Goal: Task Accomplishment & Management: Manage account settings

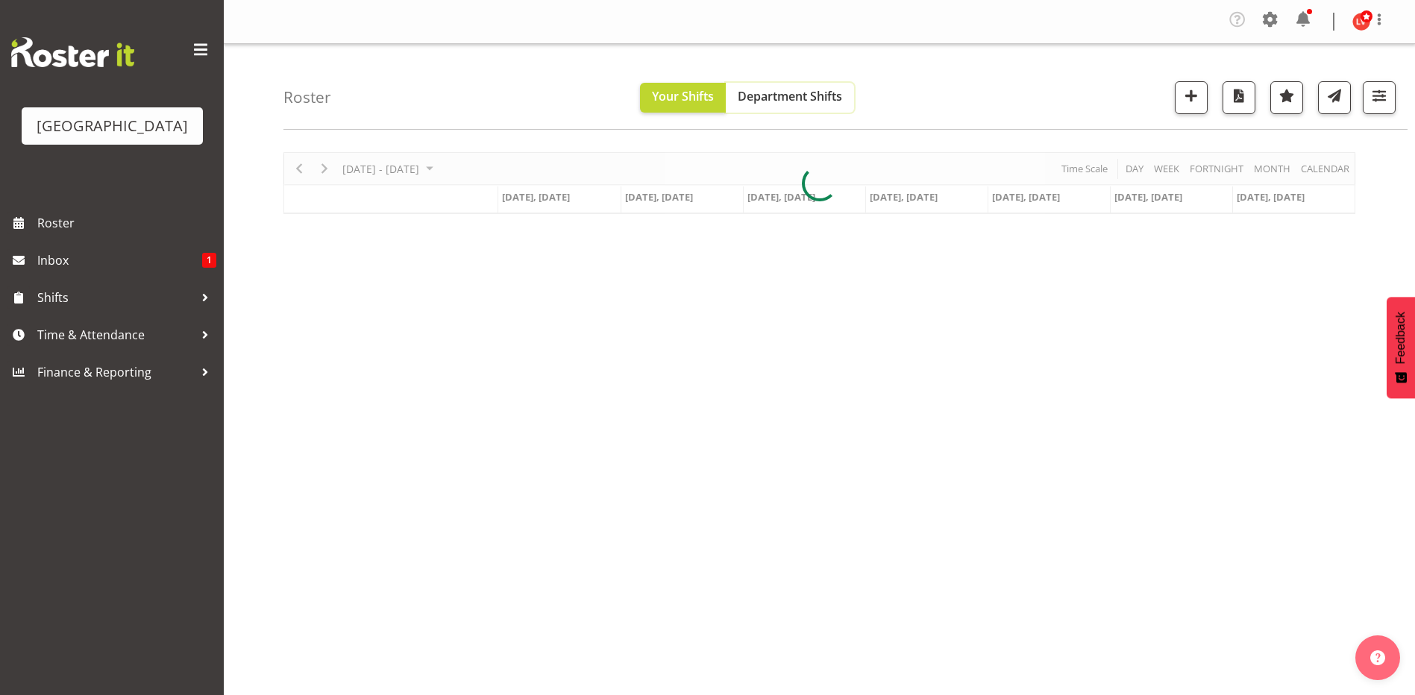
click at [805, 83] on button "Department Shifts" at bounding box center [790, 98] width 128 height 30
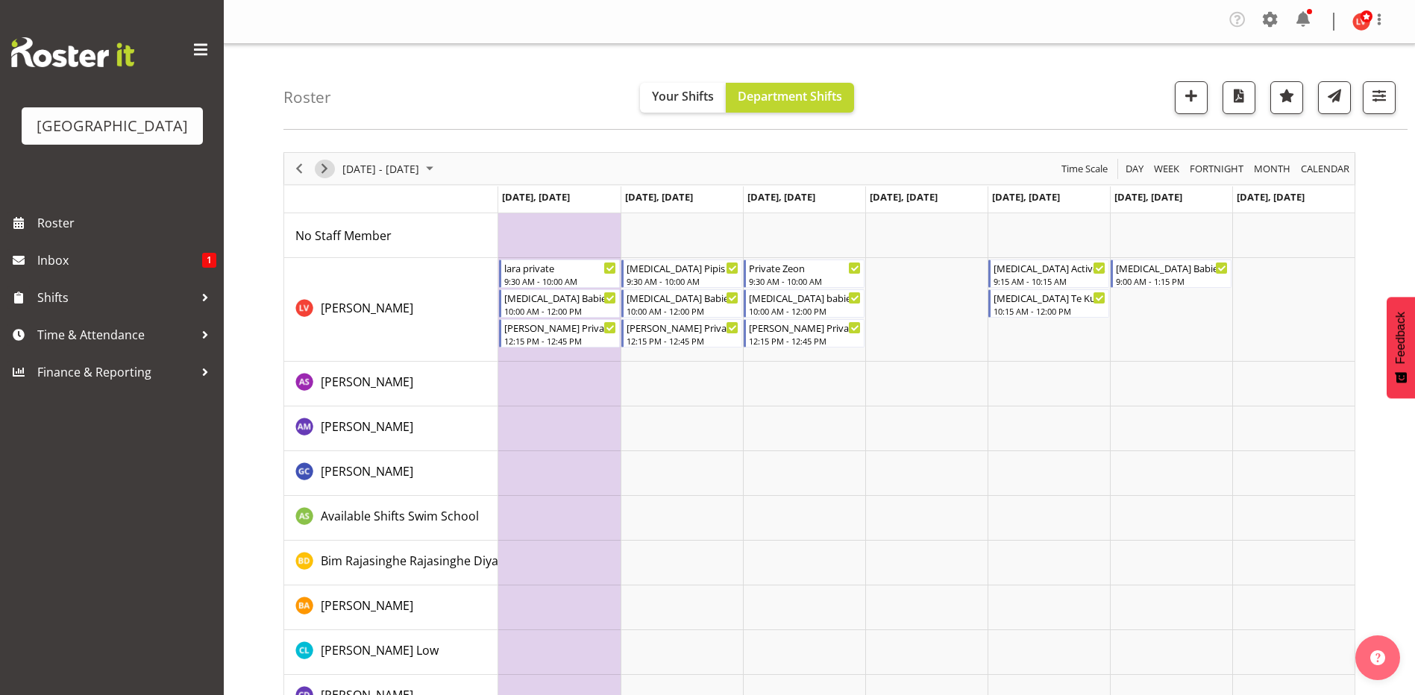
click at [329, 167] on span "Next" at bounding box center [324, 169] width 18 height 19
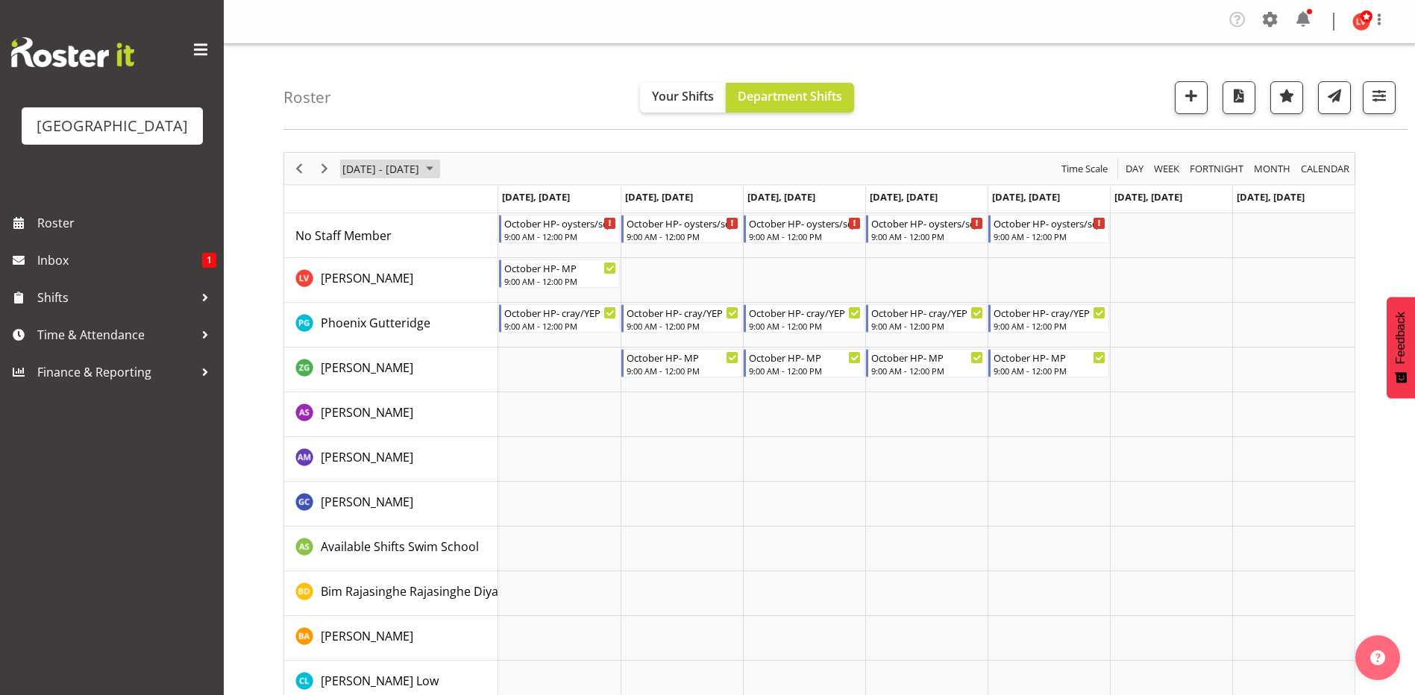
click at [438, 169] on span "Sep 30 - Oct 06, 2024" at bounding box center [430, 169] width 18 height 19
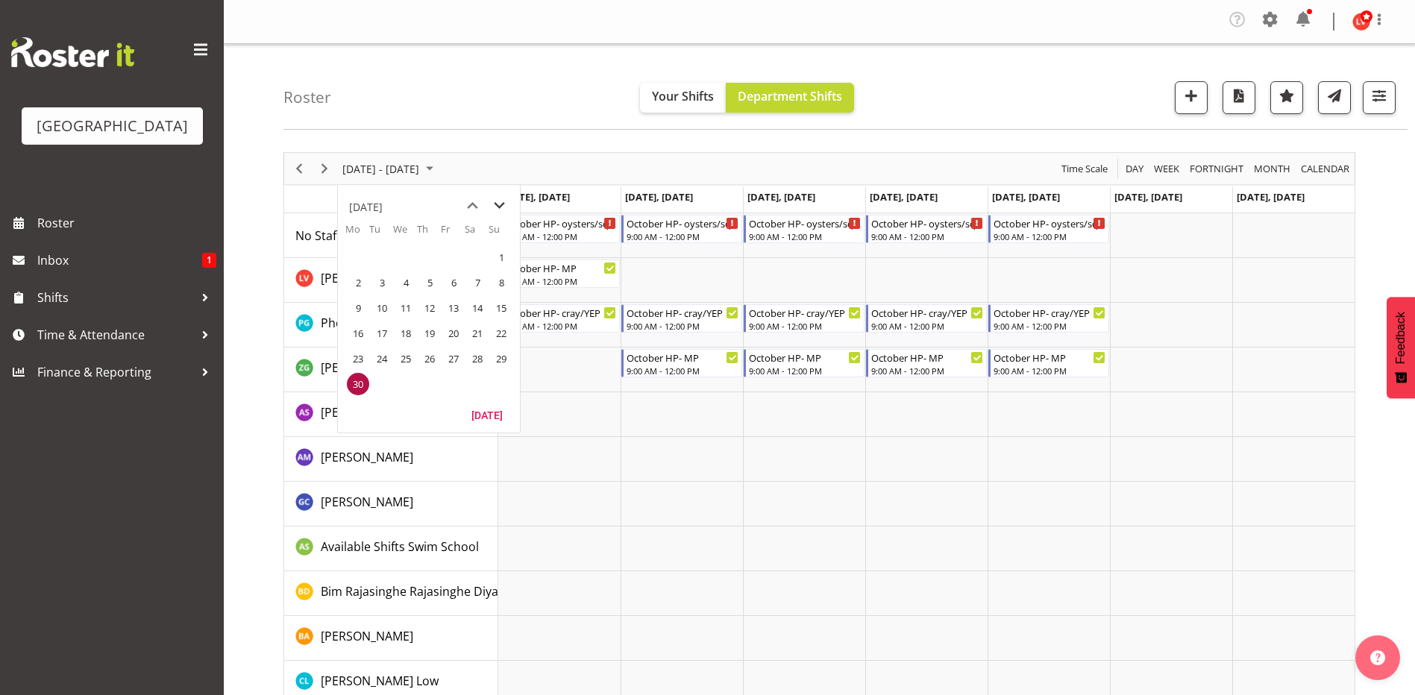
click at [497, 204] on span "next month" at bounding box center [499, 205] width 26 height 27
click at [589, 415] on td "Timeline Week of September 30, 2024" at bounding box center [559, 414] width 122 height 45
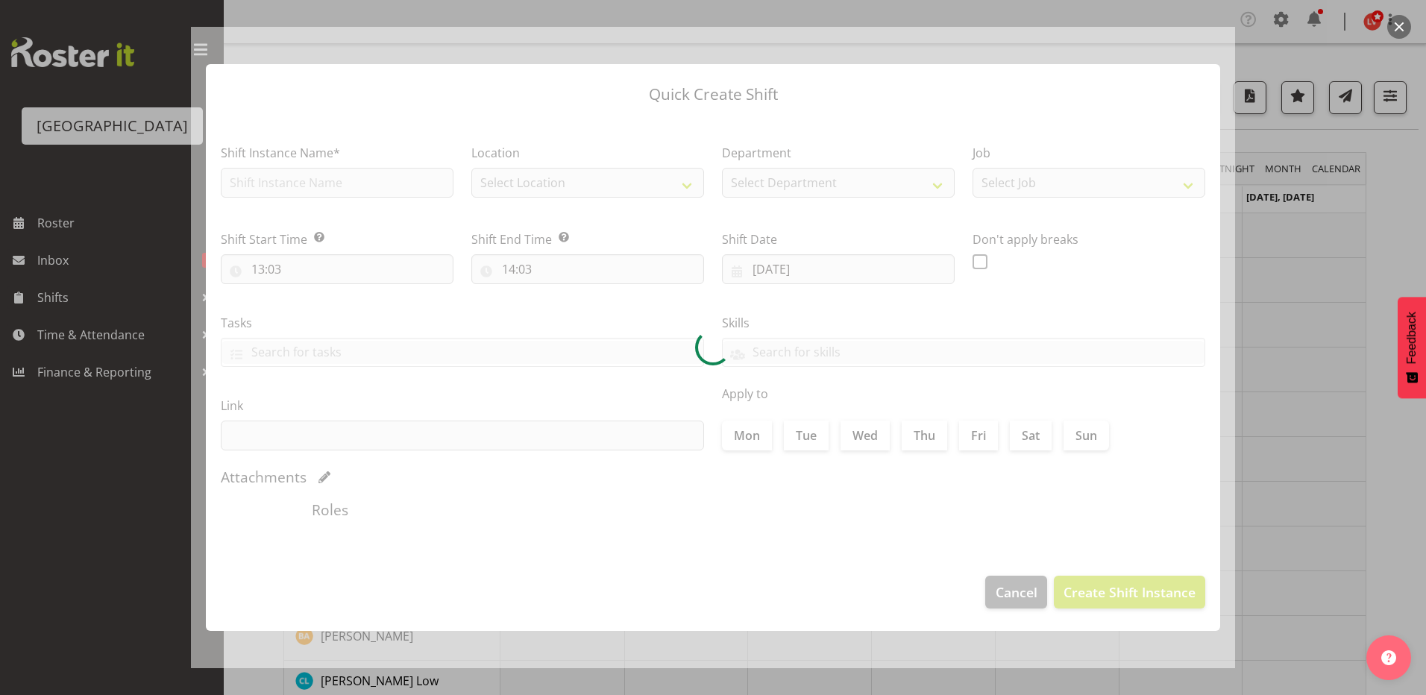
type input "[DATE]"
checkbox input "true"
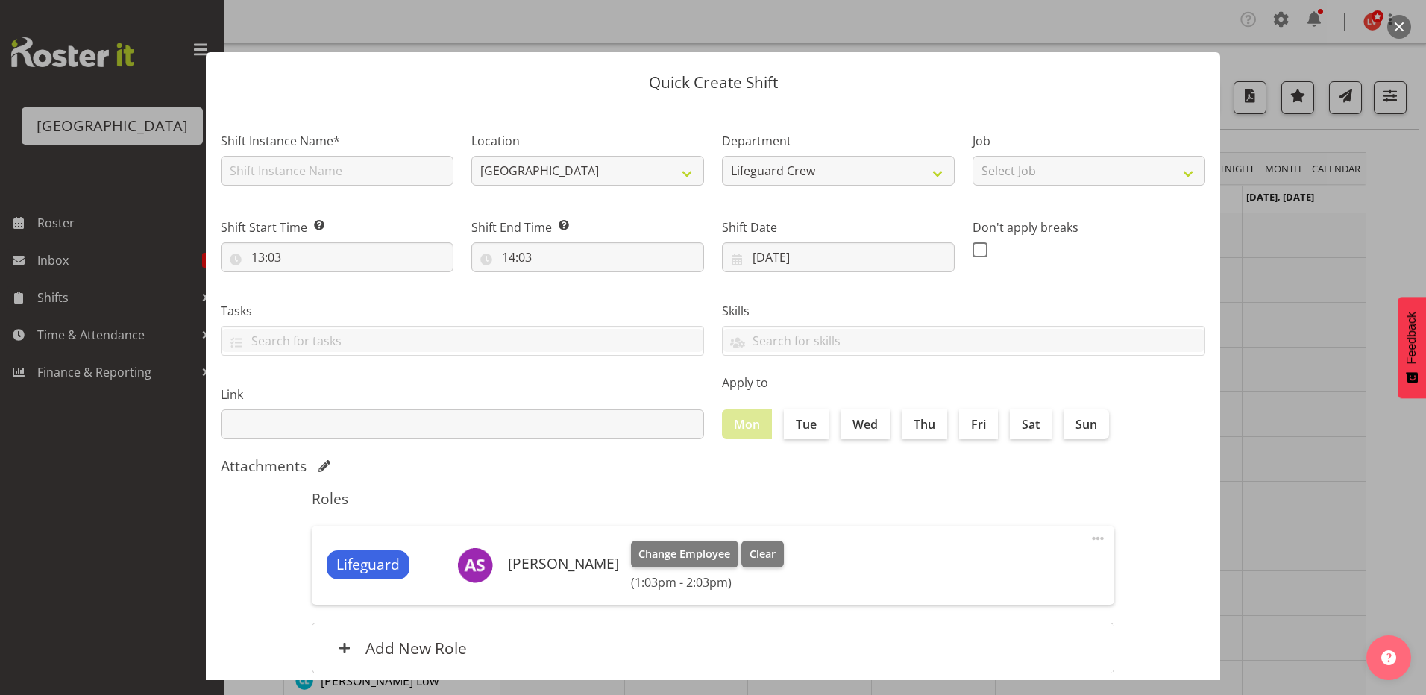
click at [1273, 304] on div at bounding box center [713, 347] width 1426 height 695
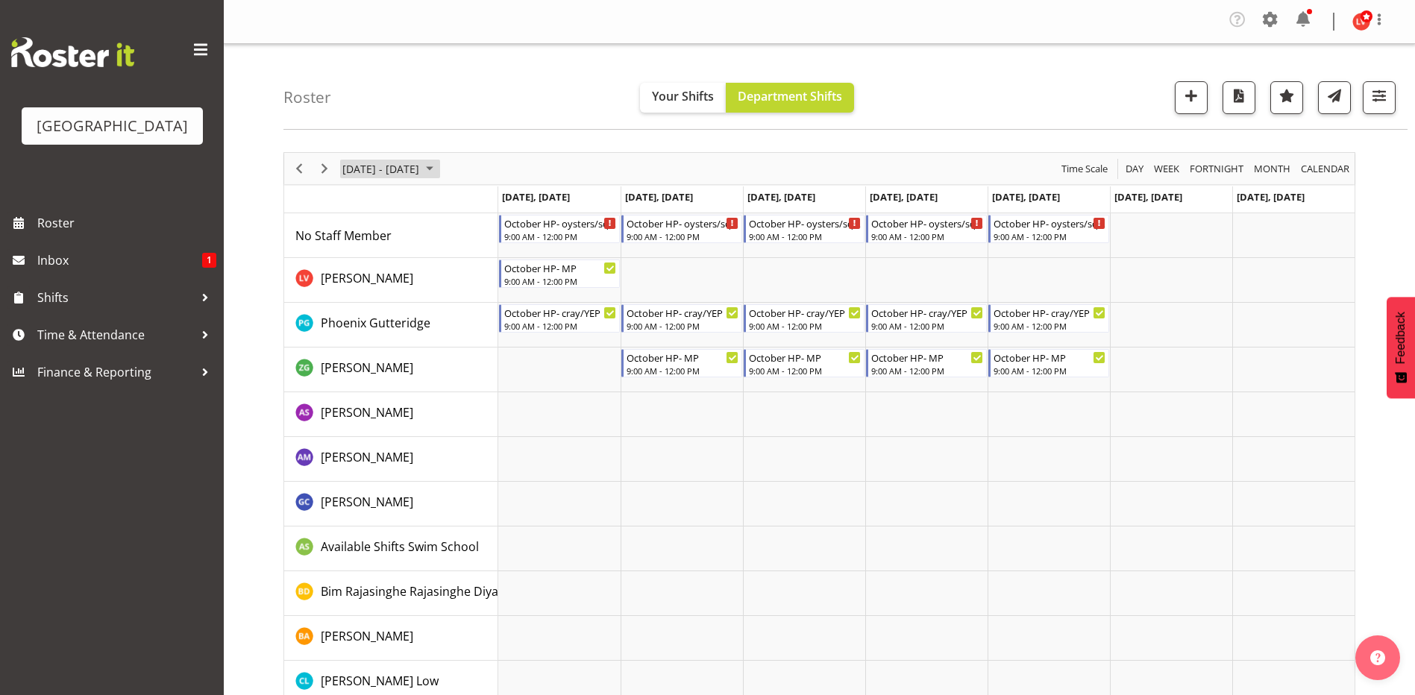
click at [421, 175] on span "[DATE] - [DATE]" at bounding box center [381, 169] width 80 height 19
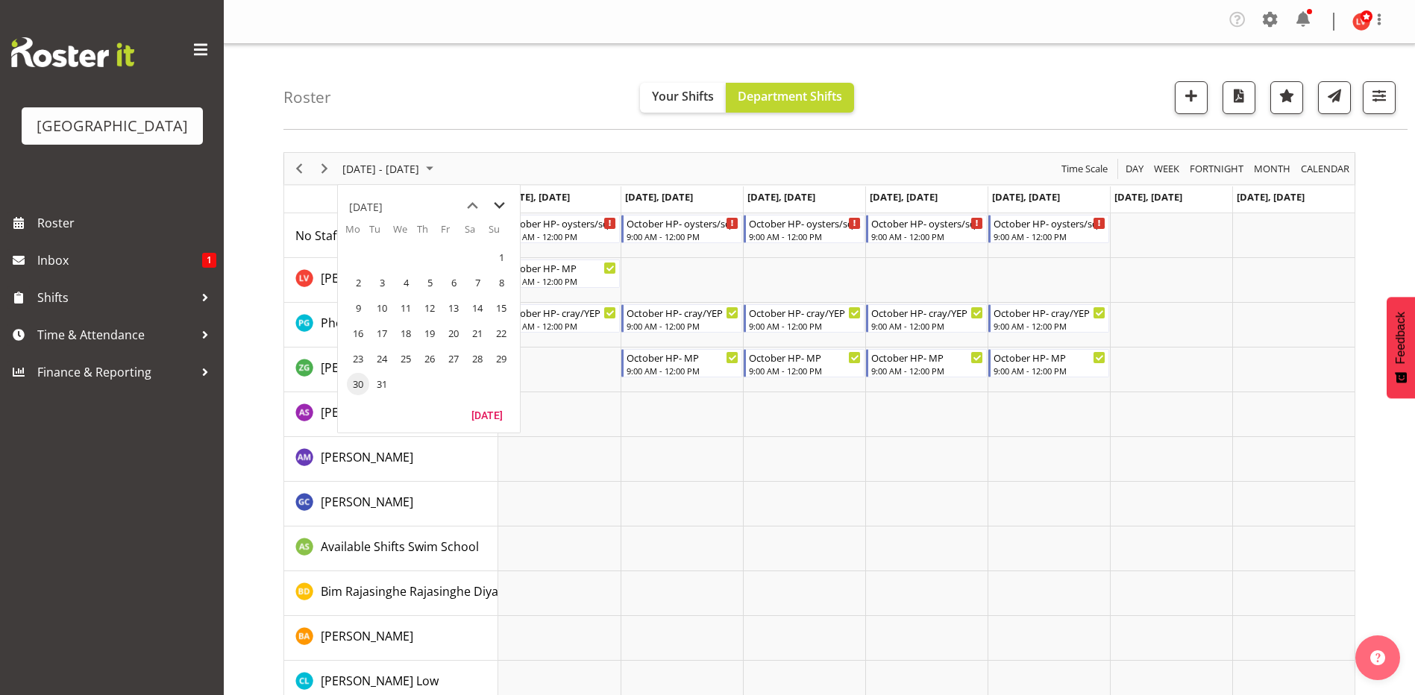
click at [499, 204] on span "next month" at bounding box center [499, 205] width 26 height 27
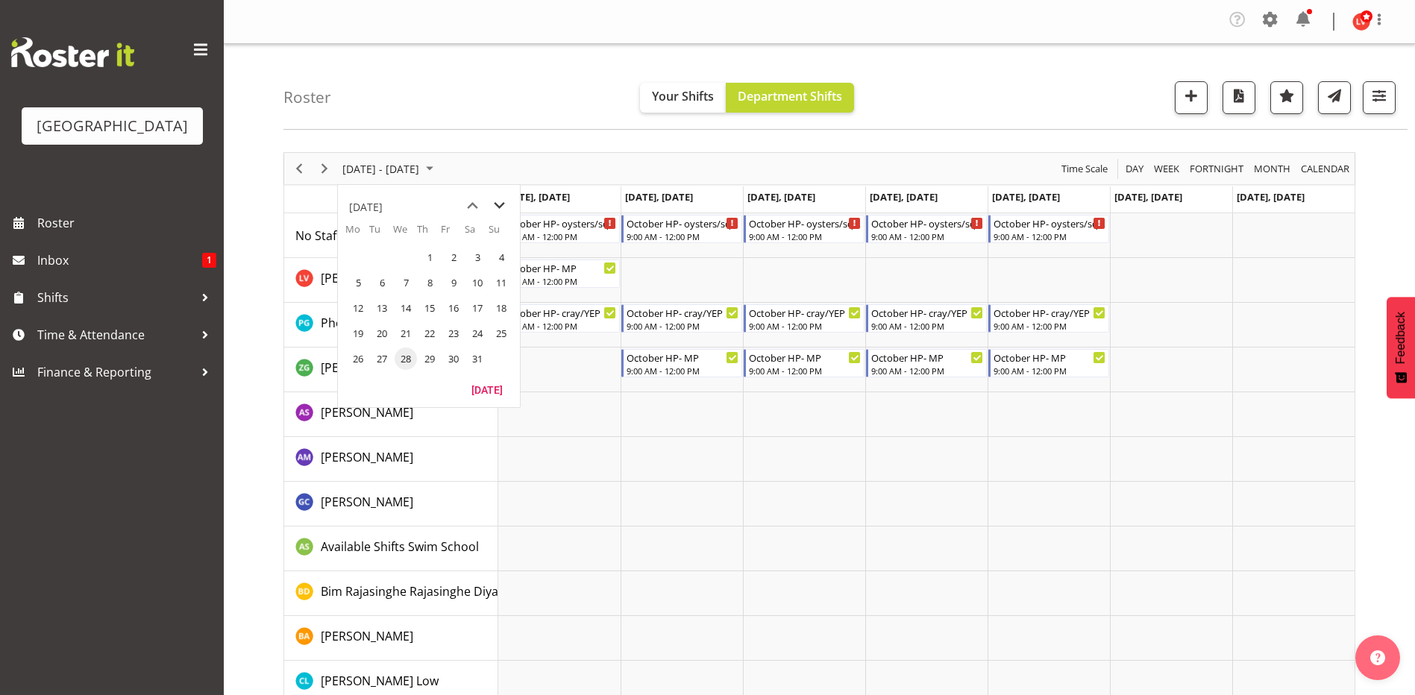
click at [499, 204] on span "next month" at bounding box center [499, 205] width 26 height 27
click at [498, 209] on span "next month" at bounding box center [499, 205] width 26 height 27
click at [324, 166] on span "Next" at bounding box center [324, 169] width 18 height 19
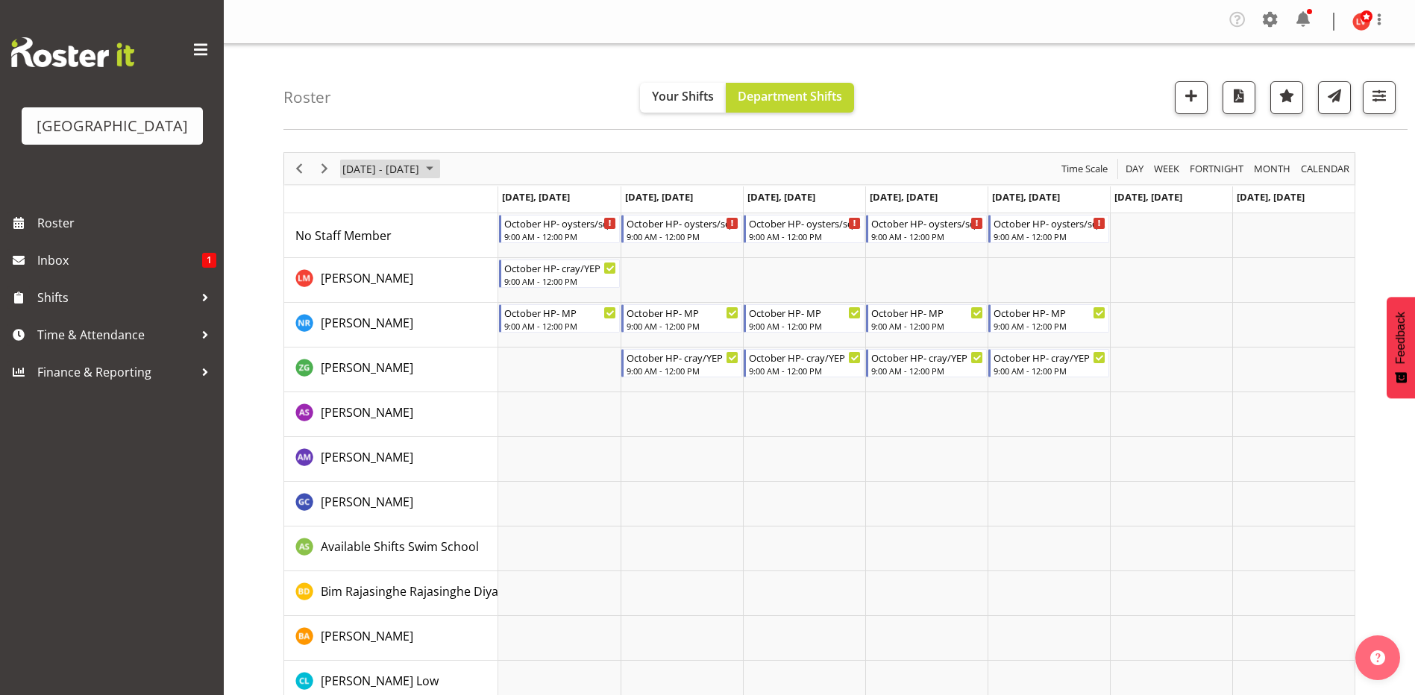
click at [417, 167] on span "[DATE] - [DATE]" at bounding box center [381, 169] width 80 height 19
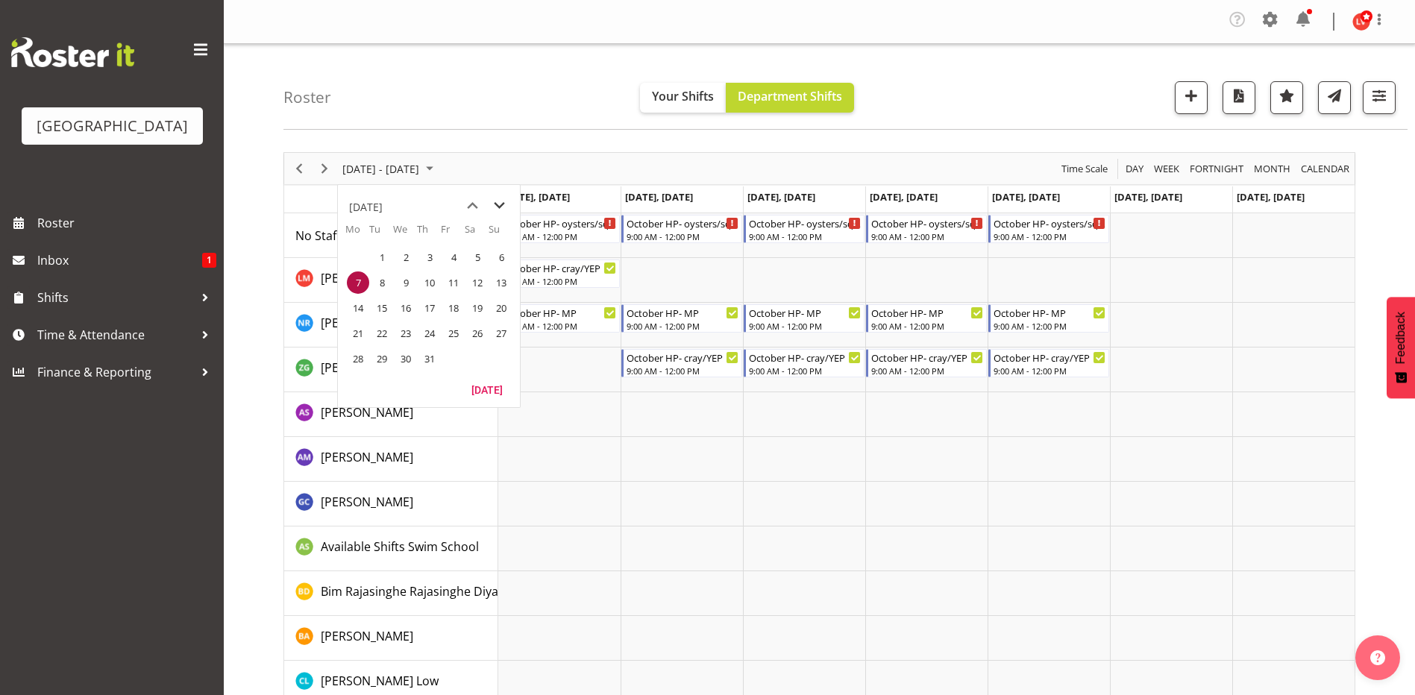
click at [492, 204] on span "next month" at bounding box center [499, 205] width 26 height 27
click at [494, 204] on span "next month" at bounding box center [499, 205] width 26 height 27
click at [496, 201] on span "next month" at bounding box center [499, 205] width 26 height 27
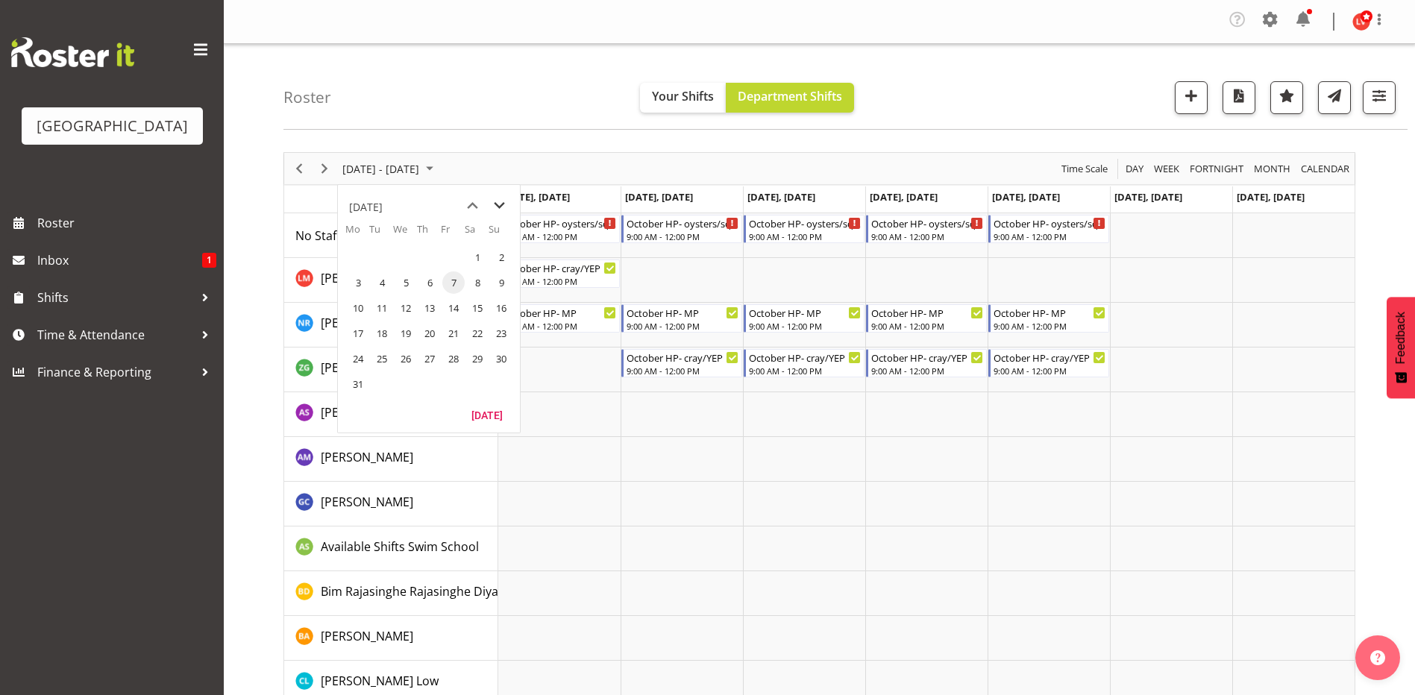
click at [496, 201] on span "next month" at bounding box center [499, 205] width 26 height 27
click at [497, 201] on span "next month" at bounding box center [499, 205] width 26 height 27
click at [501, 205] on span "next month" at bounding box center [499, 205] width 26 height 27
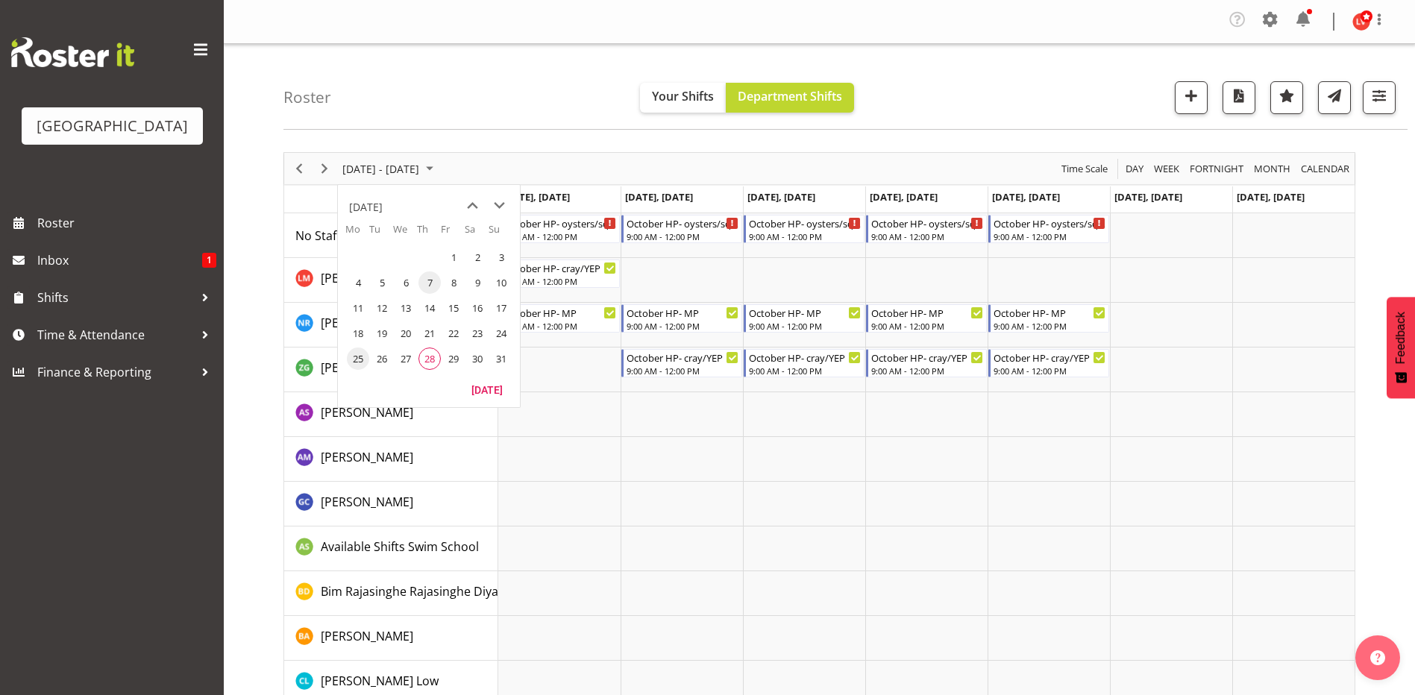
click at [361, 356] on span "25" at bounding box center [358, 358] width 22 height 22
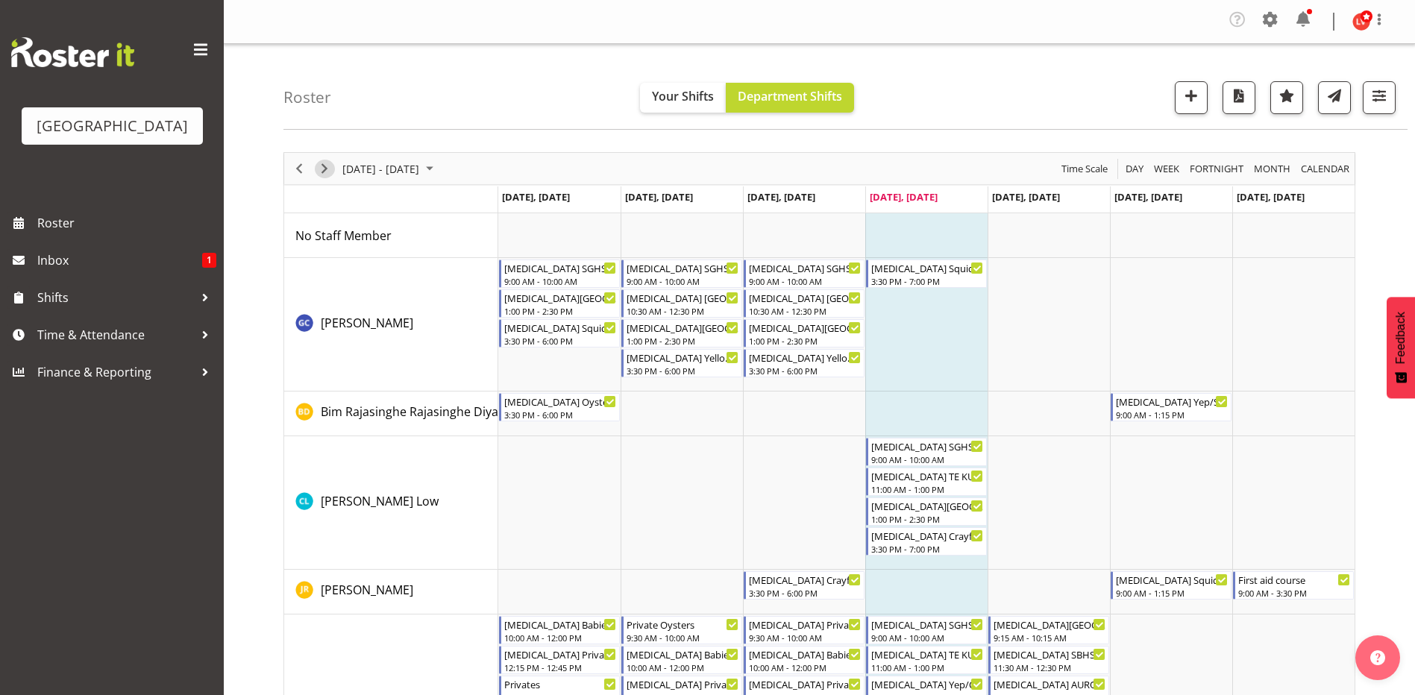
click at [323, 170] on span "Next" at bounding box center [324, 169] width 18 height 19
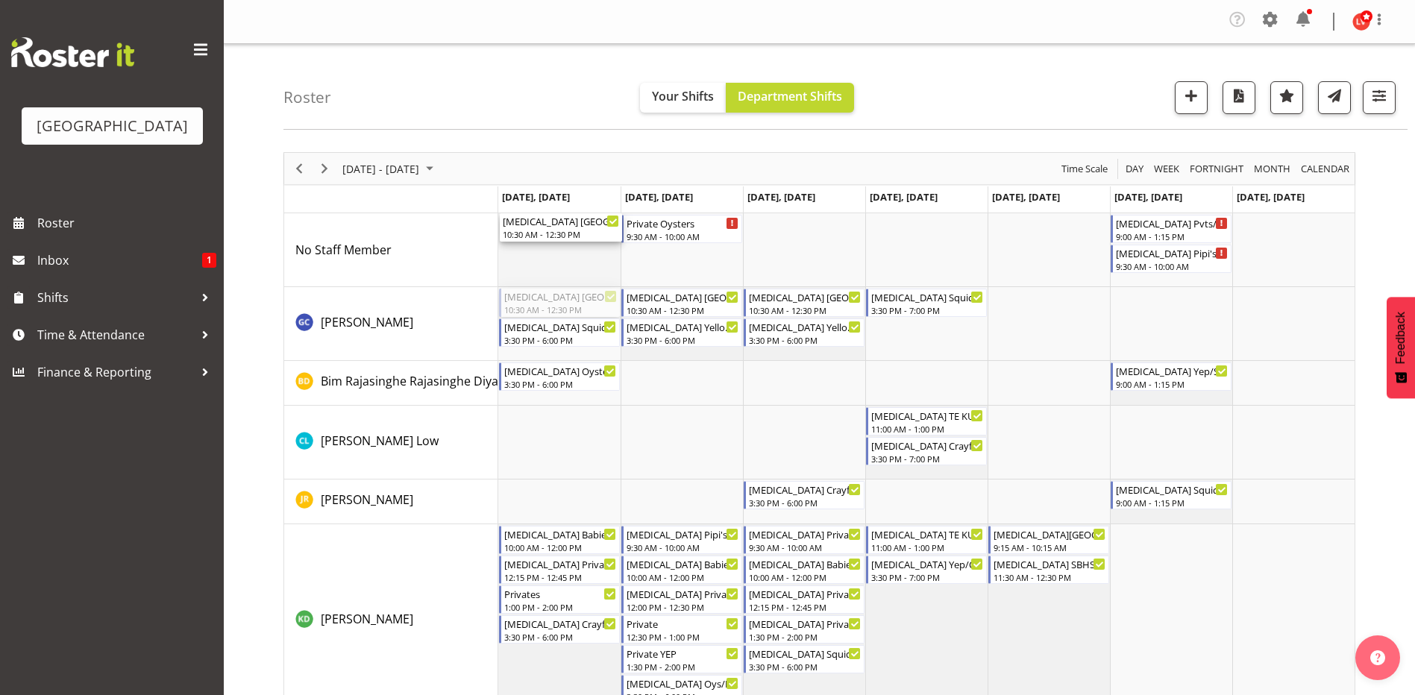
drag, startPoint x: 574, startPoint y: 302, endPoint x: 576, endPoint y: 249, distance: 53.0
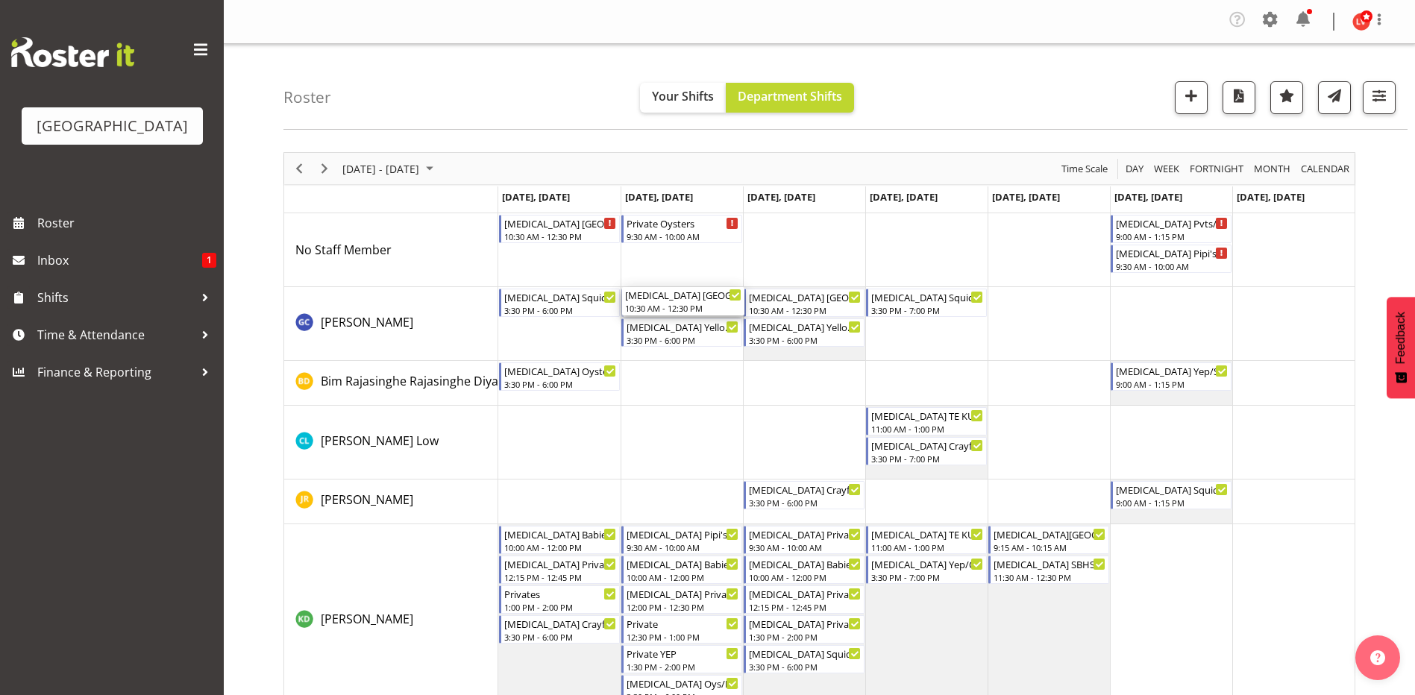
drag, startPoint x: 671, startPoint y: 298, endPoint x: 681, endPoint y: 302, distance: 10.4
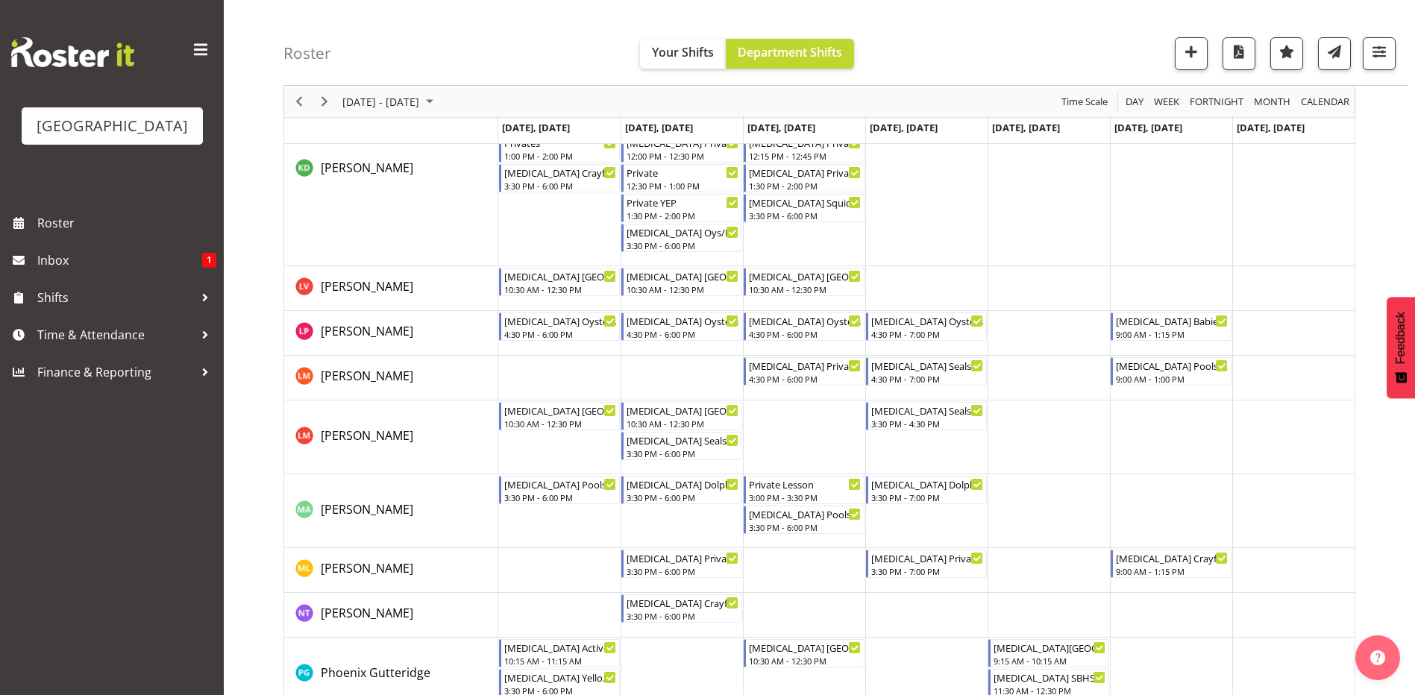
scroll to position [671, 0]
